Goal: Use online tool/utility: Utilize a website feature to perform a specific function

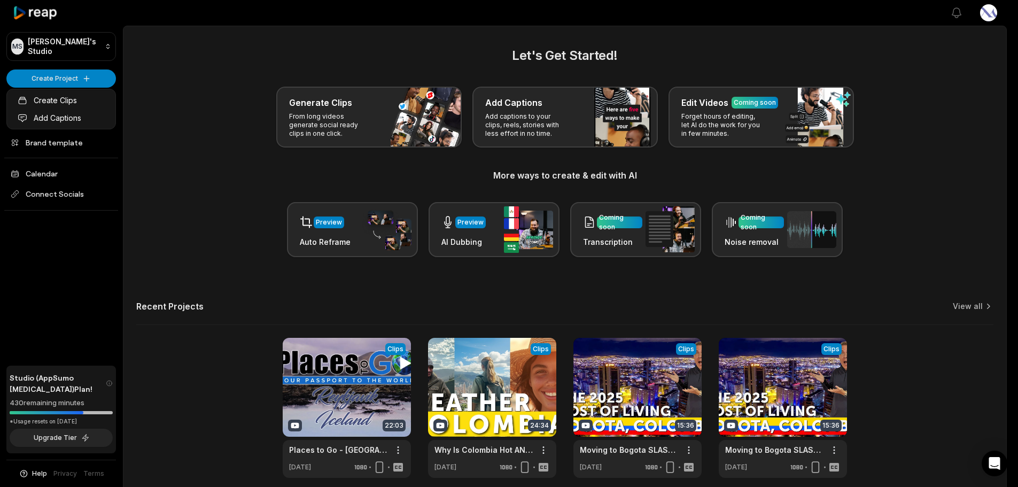
click at [86, 72] on html "MS [PERSON_NAME]'s Studio Create Project Home Projects Brand template Calendar …" at bounding box center [509, 243] width 1018 height 487
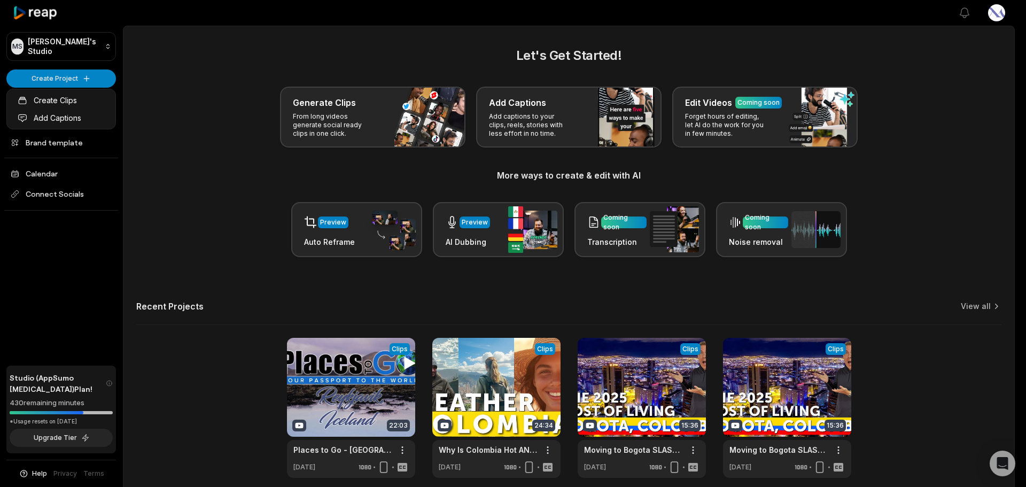
click at [57, 79] on html "MS [PERSON_NAME]'s Studio Create Project Home Projects Brand template Calendar …" at bounding box center [513, 243] width 1026 height 487
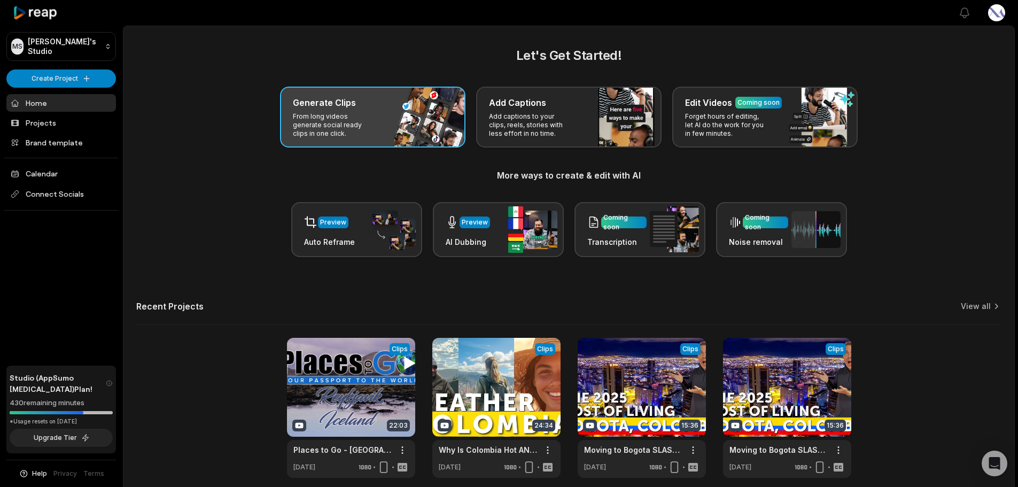
click at [358, 104] on div "Generate Clips" at bounding box center [373, 102] width 160 height 13
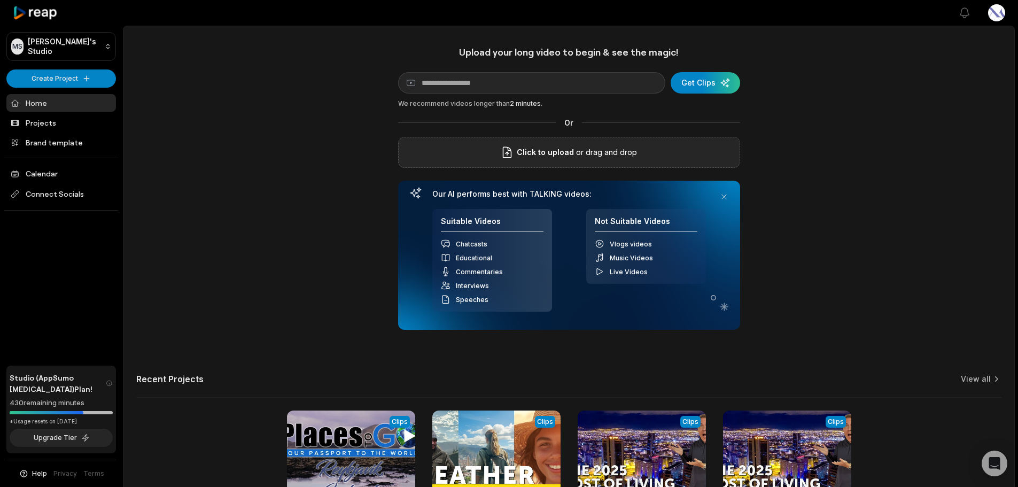
click at [584, 155] on p "or drag and drop" at bounding box center [605, 152] width 63 height 13
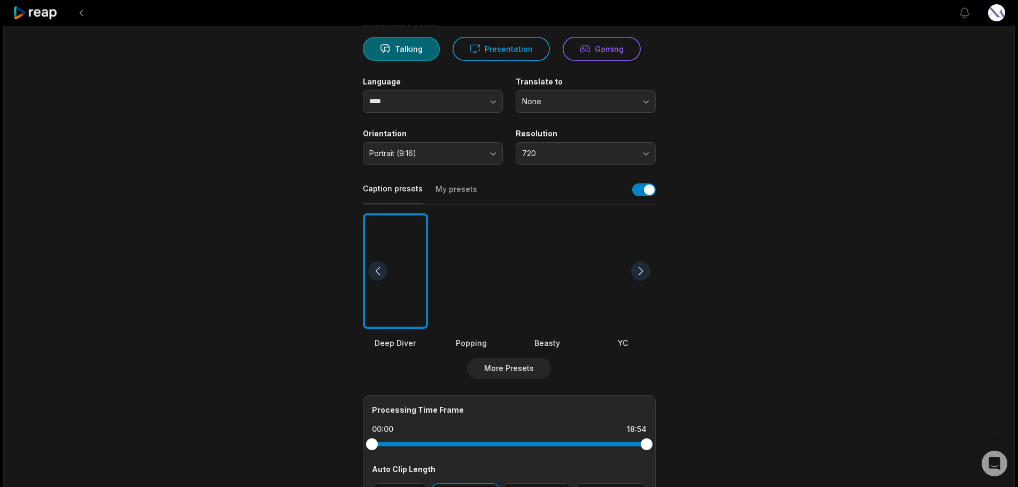
scroll to position [107, 0]
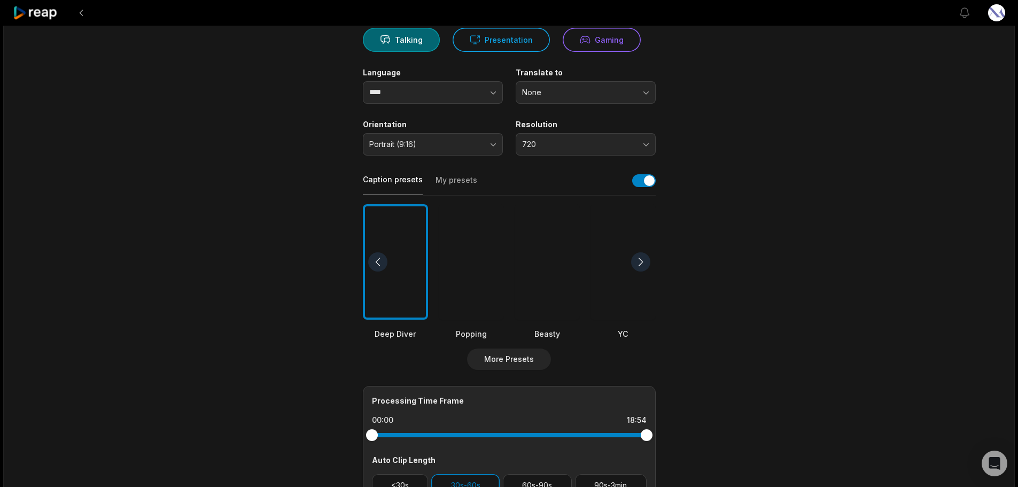
click at [550, 258] on div at bounding box center [547, 262] width 65 height 116
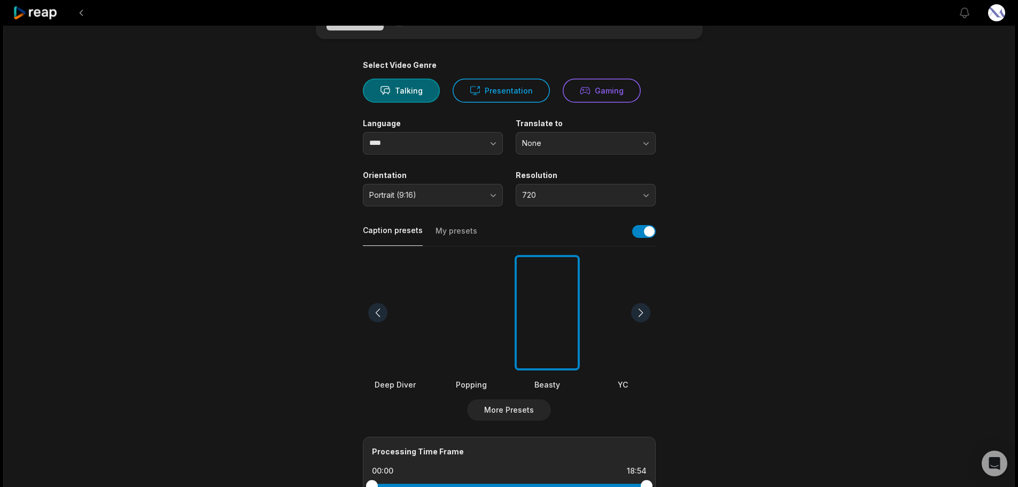
scroll to position [0, 0]
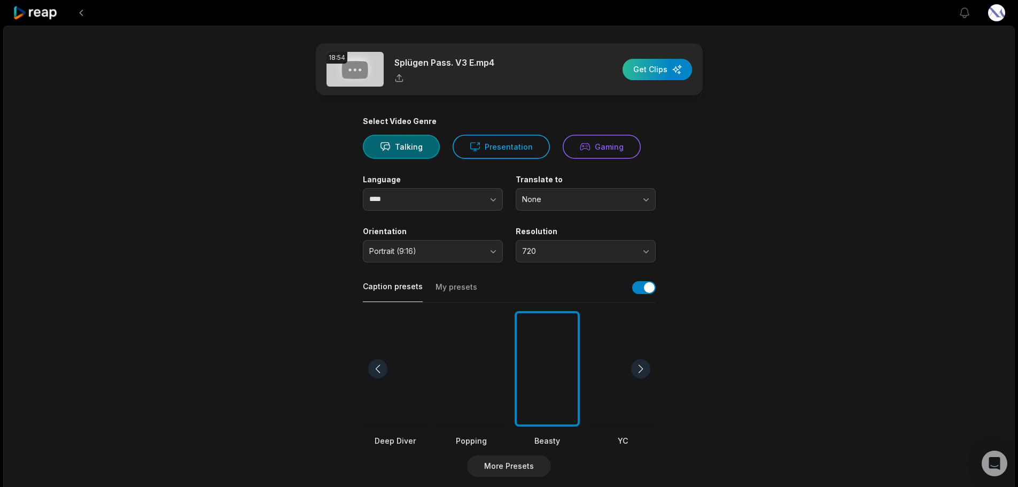
click at [646, 66] on div "button" at bounding box center [657, 69] width 69 height 21
